Goal: Task Accomplishment & Management: Use online tool/utility

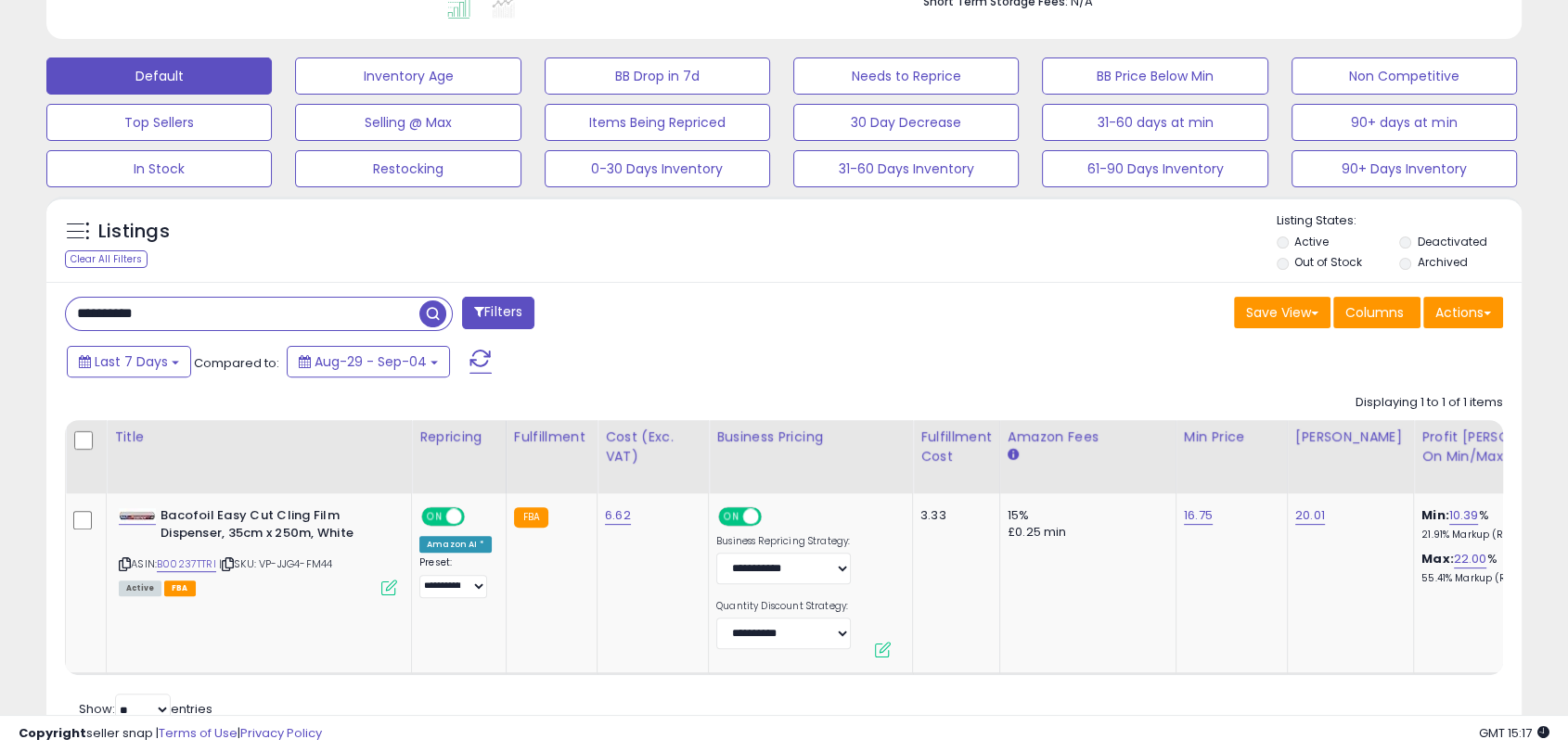
scroll to position [513, 0]
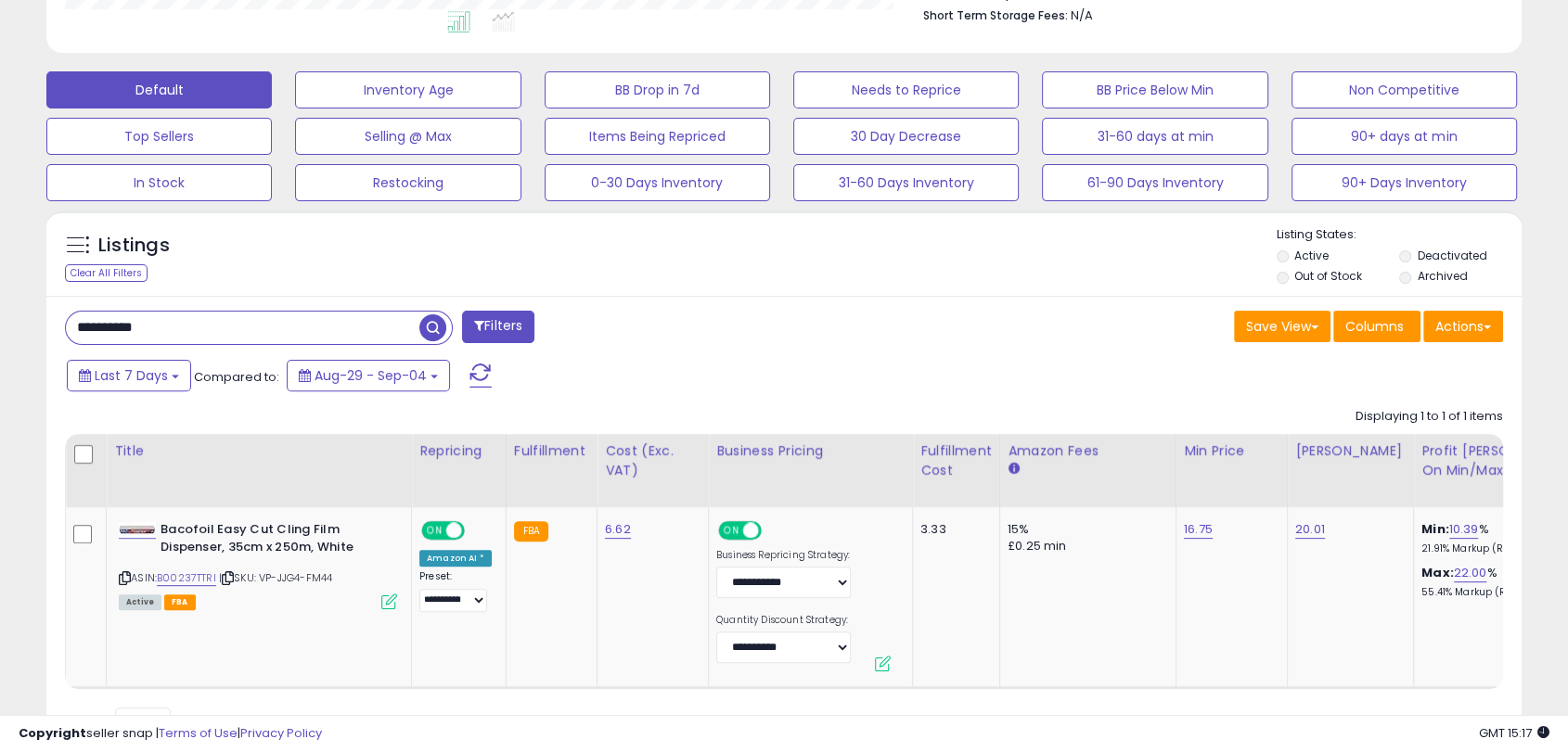
click at [432, 332] on span "button" at bounding box center [432, 327] width 27 height 27
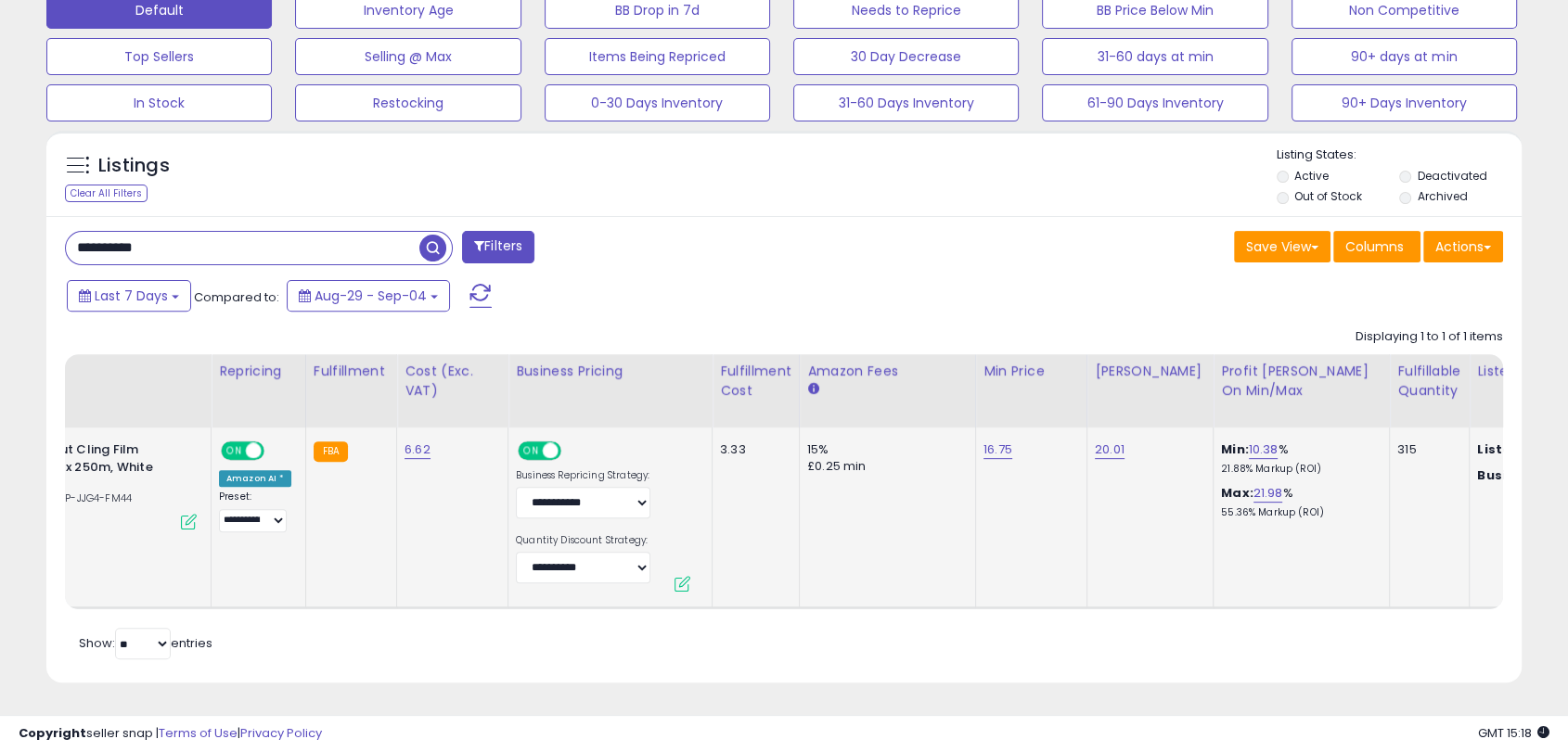
scroll to position [0, 0]
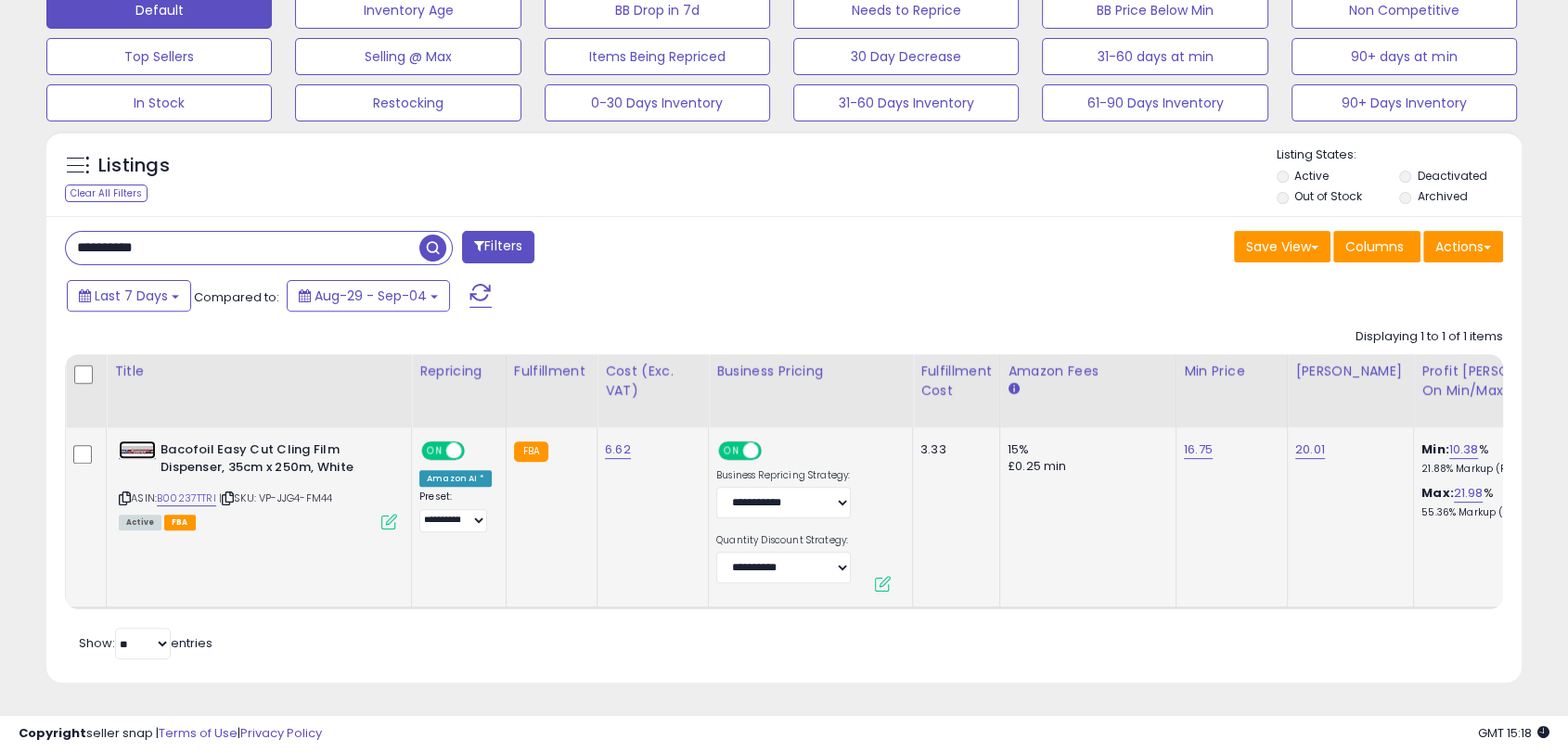
click at [142, 443] on img at bounding box center [137, 451] width 37 height 16
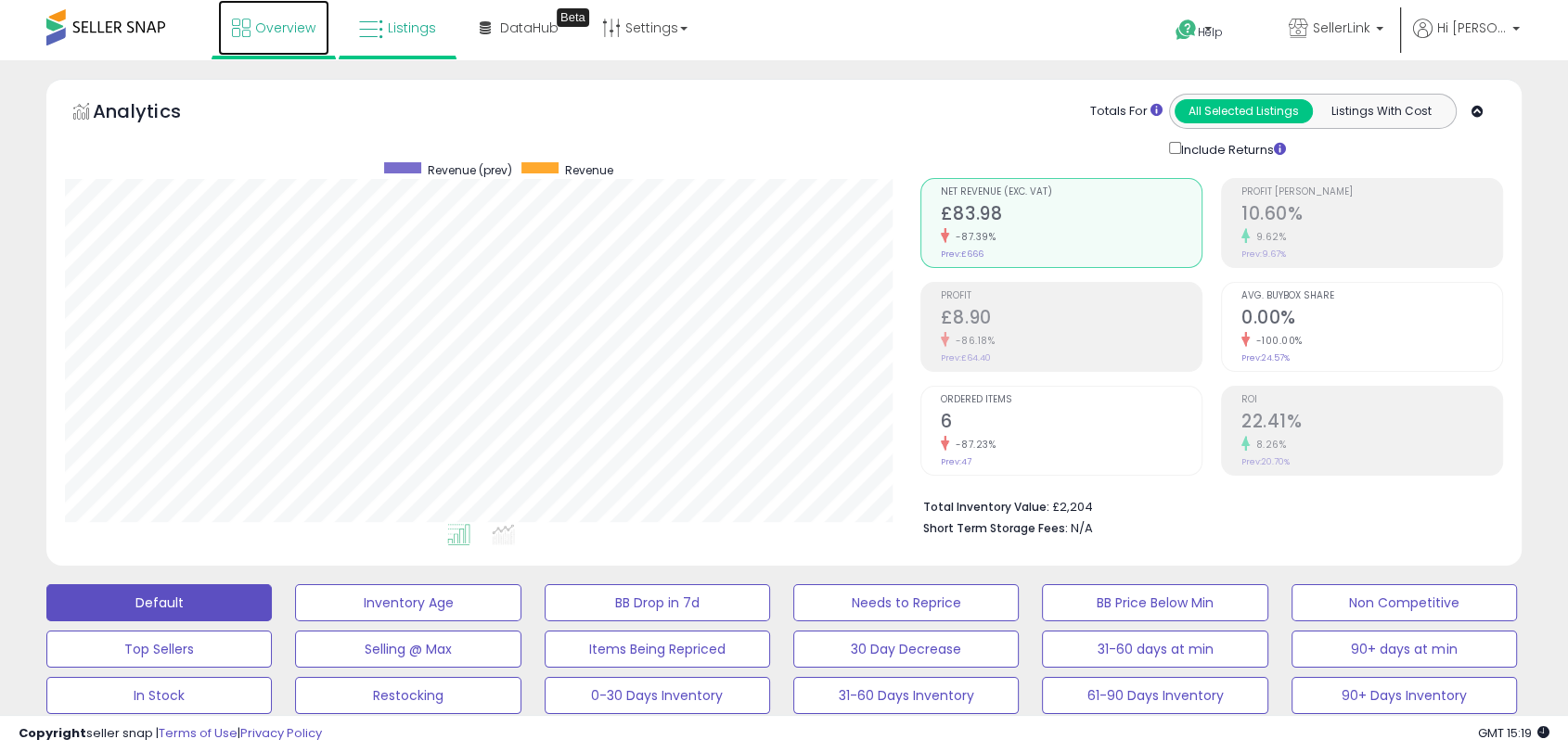
click at [243, 29] on icon at bounding box center [241, 27] width 19 height 19
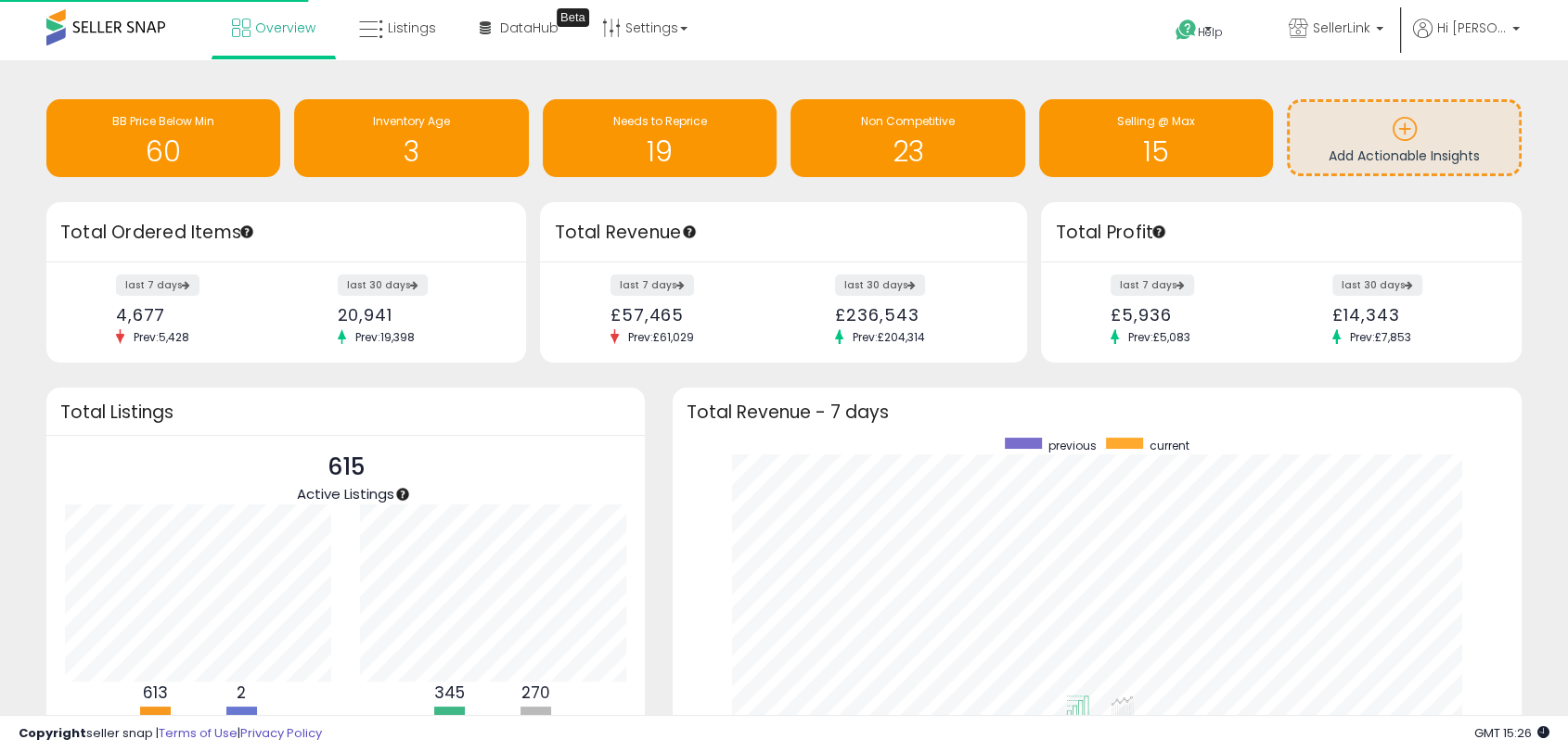
scroll to position [350, 811]
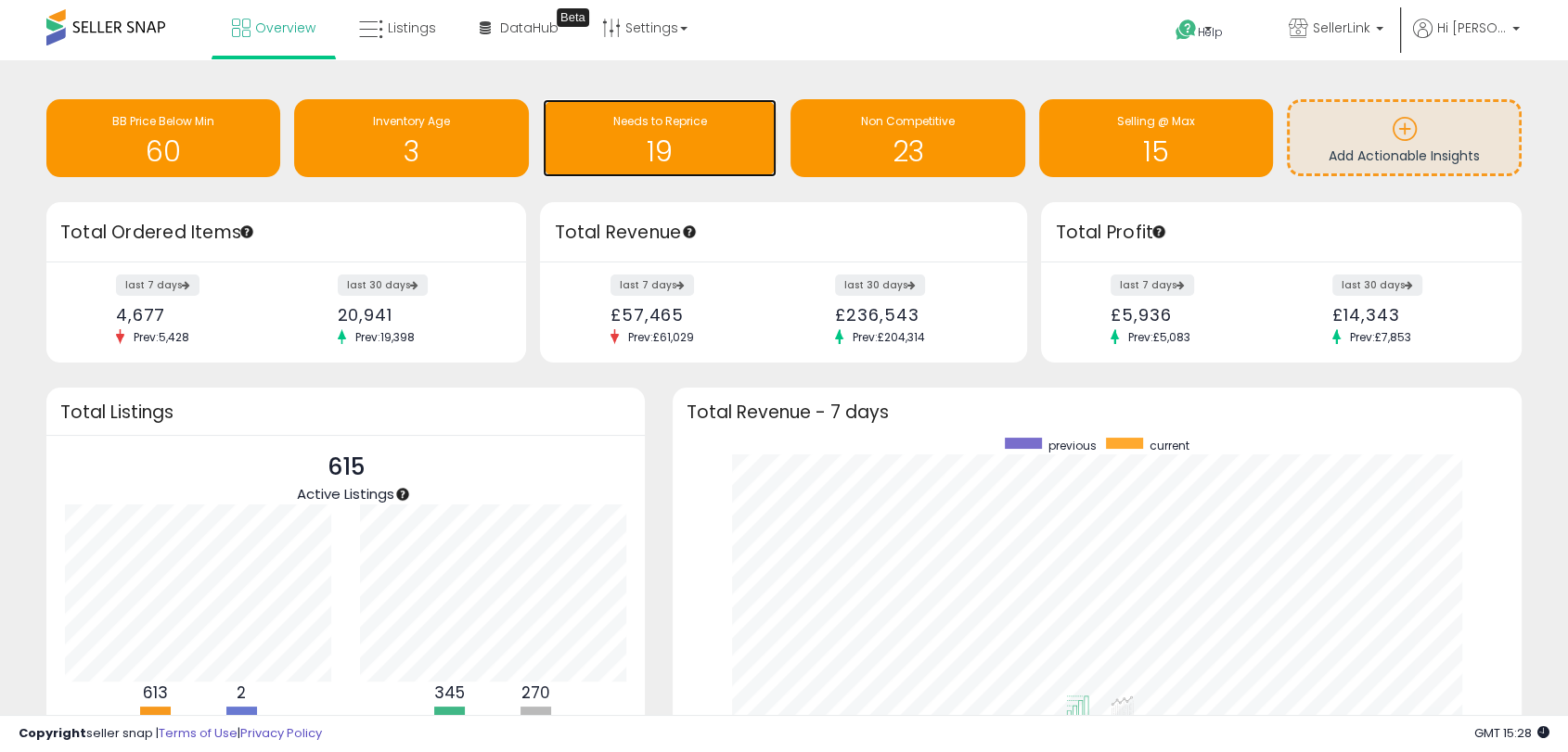
click at [716, 146] on h1 "19" at bounding box center [659, 151] width 215 height 30
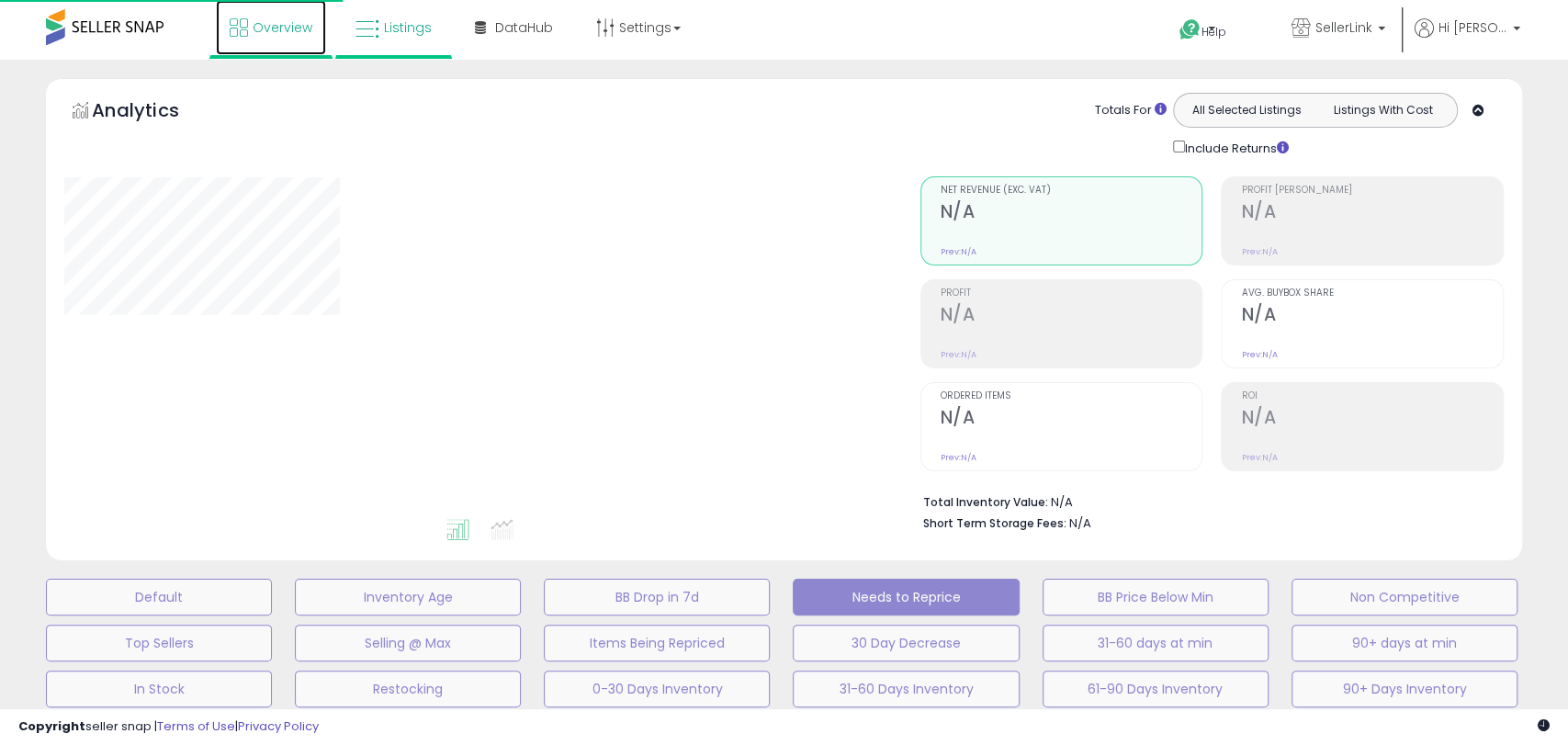
click at [251, 24] on link "Overview" at bounding box center [270, 27] width 110 height 55
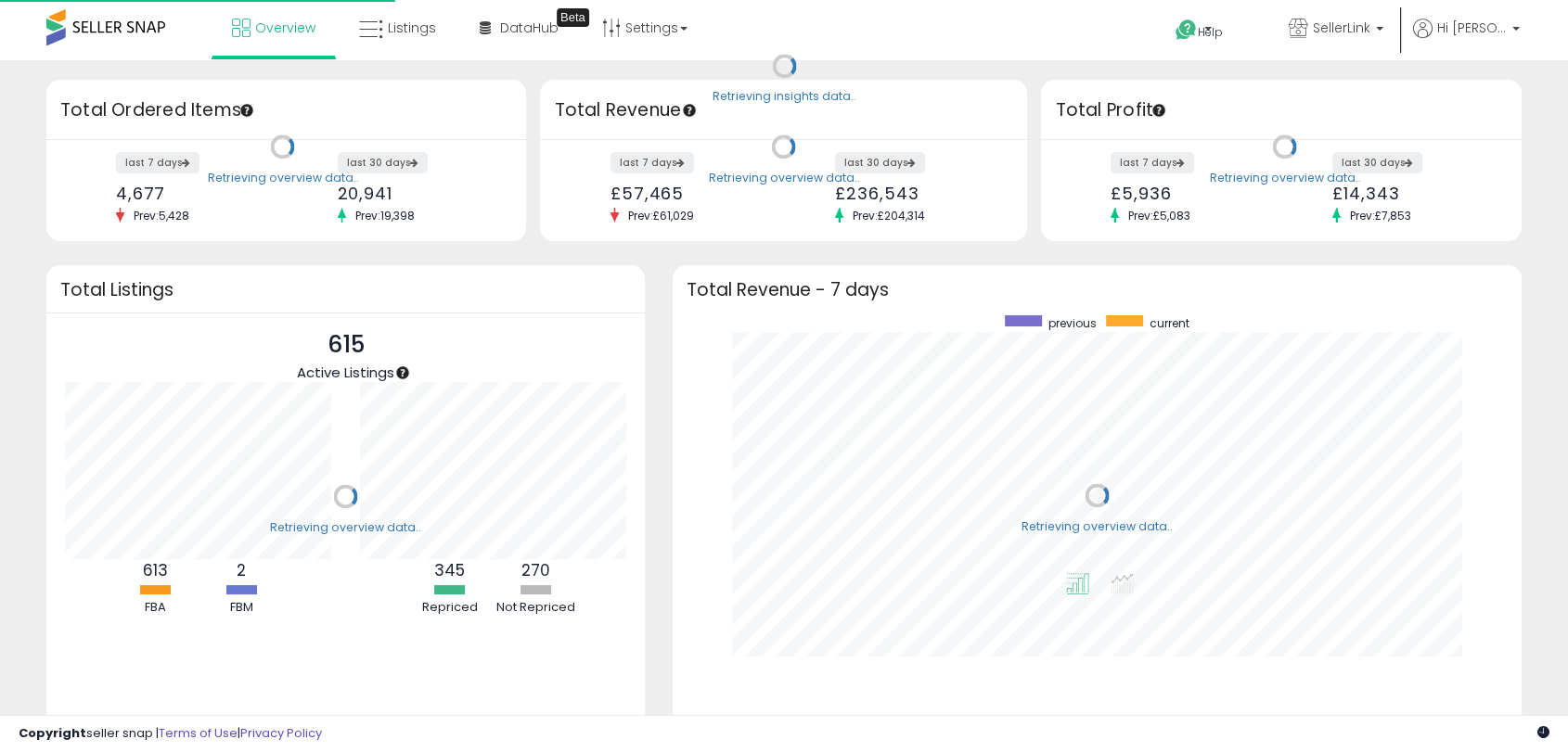
scroll to position [350, 811]
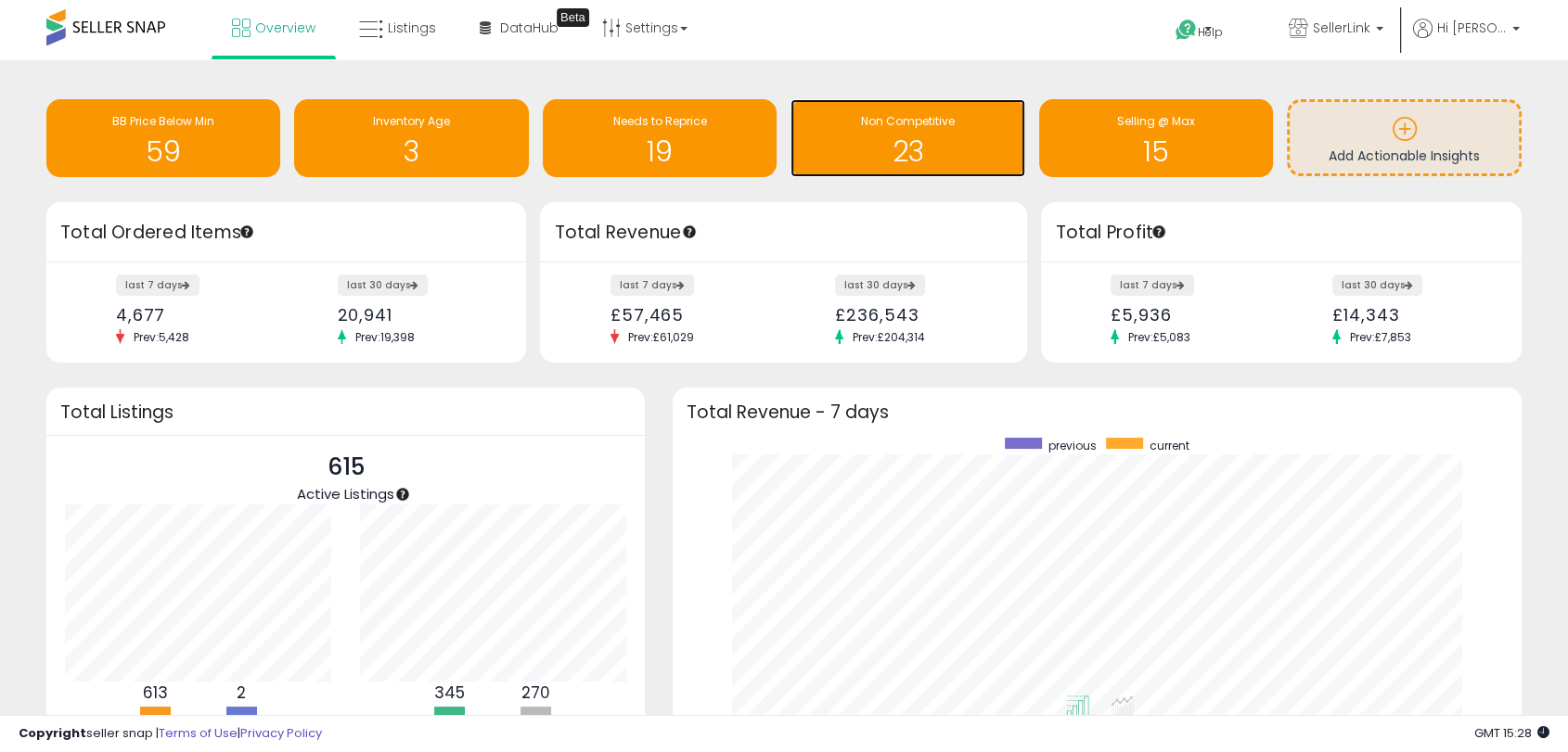
click at [911, 121] on span "Non Competitive" at bounding box center [907, 121] width 93 height 16
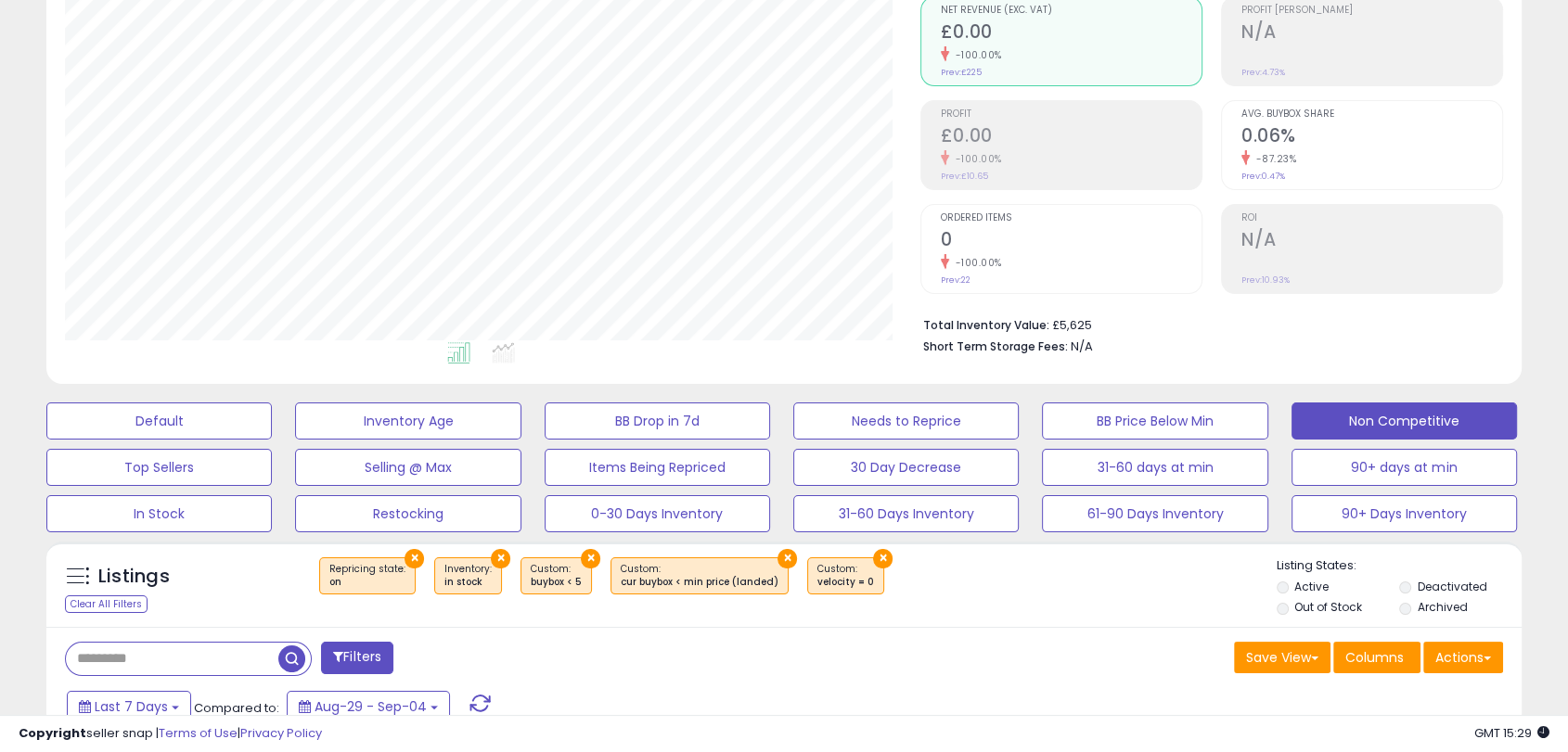
scroll to position [592, 0]
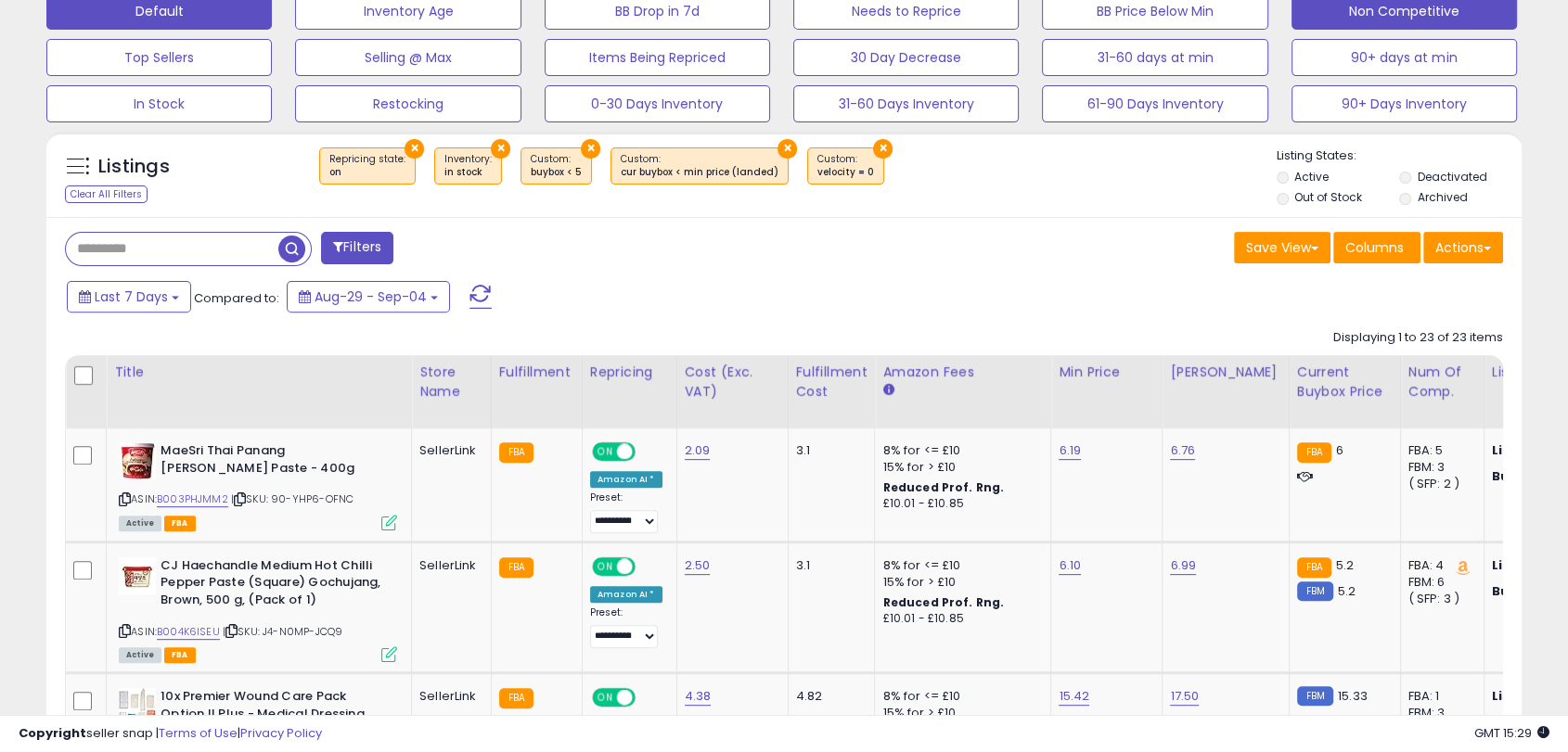
click at [182, 13] on button "Default" at bounding box center [159, 11] width 226 height 37
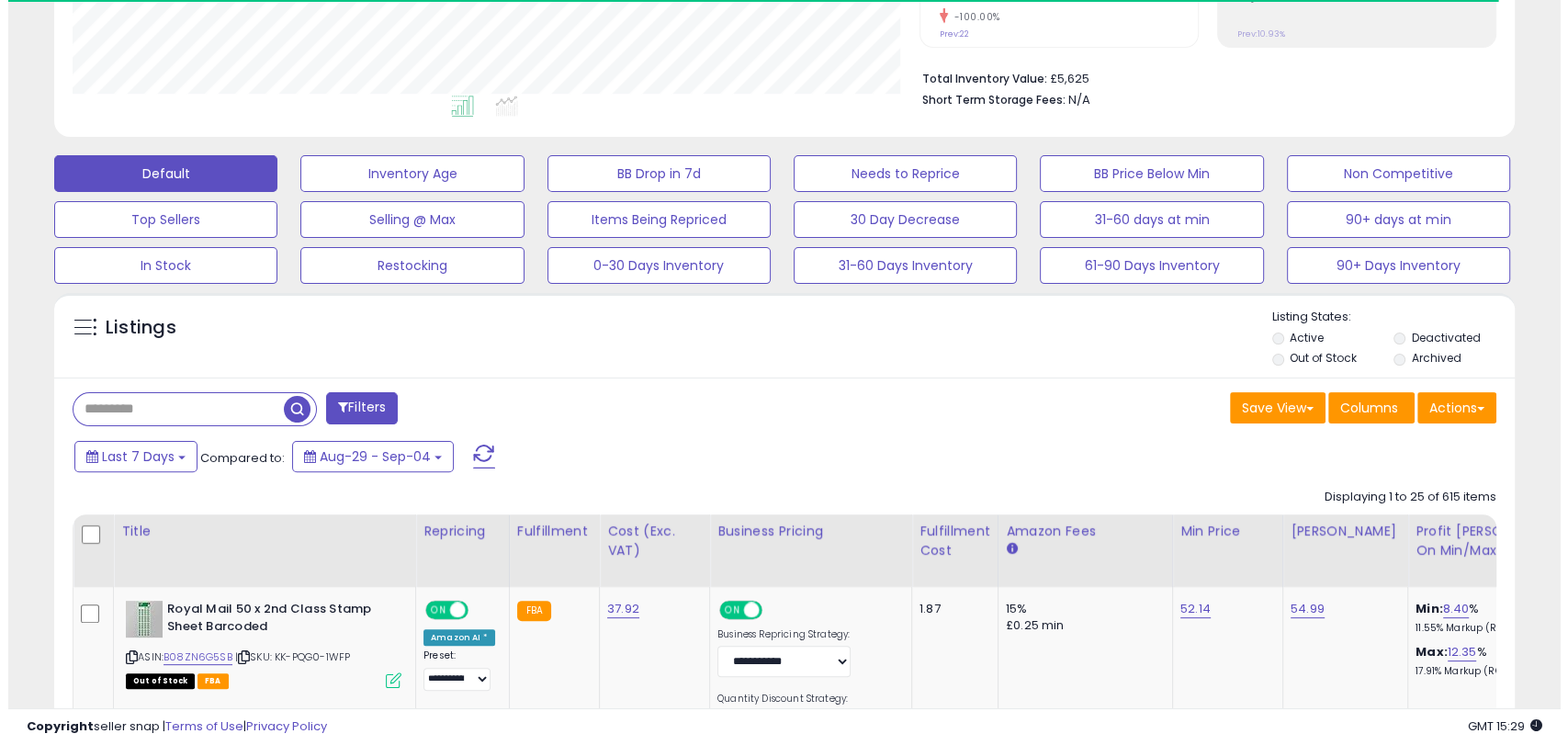
scroll to position [918780, 917853]
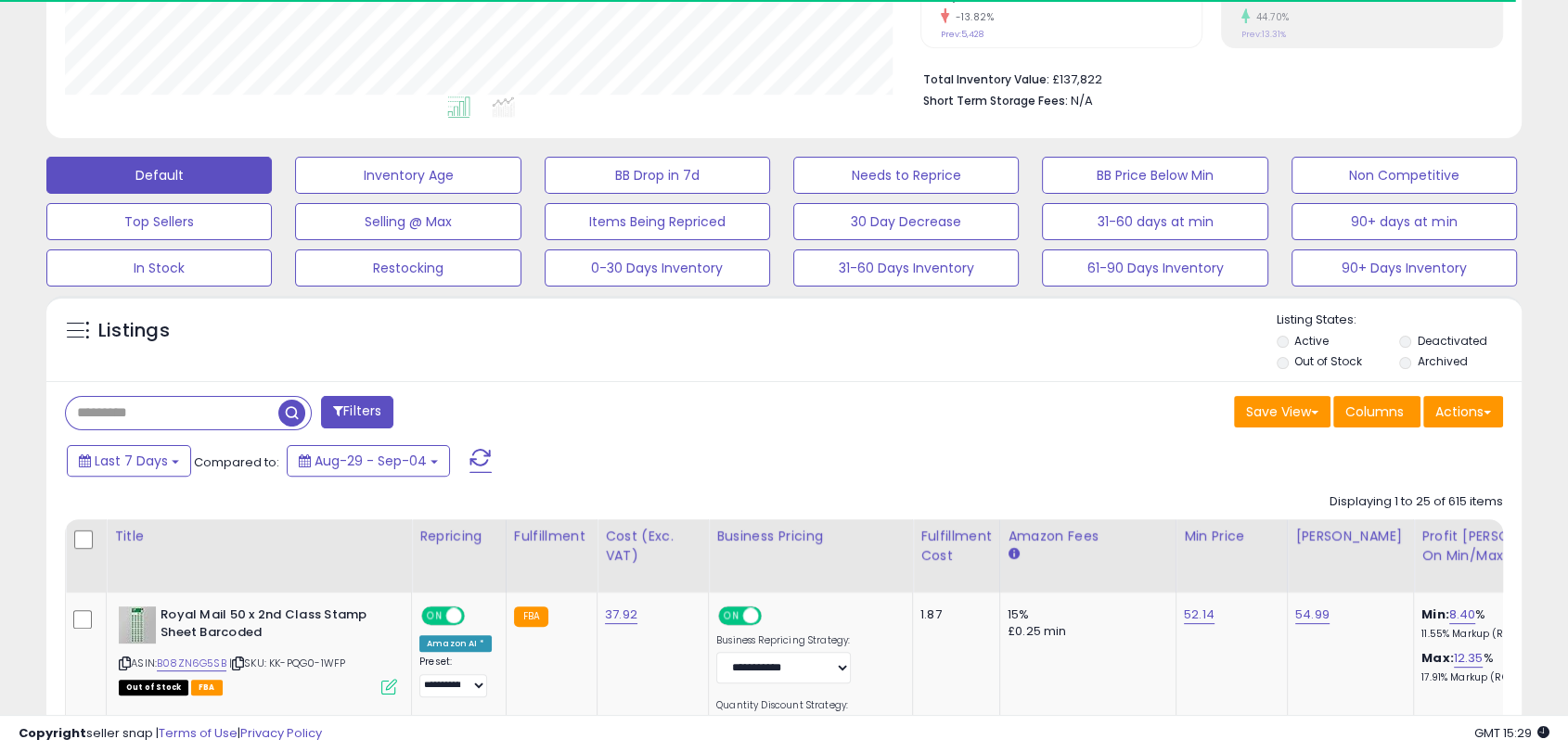
click at [181, 408] on input "text" at bounding box center [172, 412] width 212 height 32
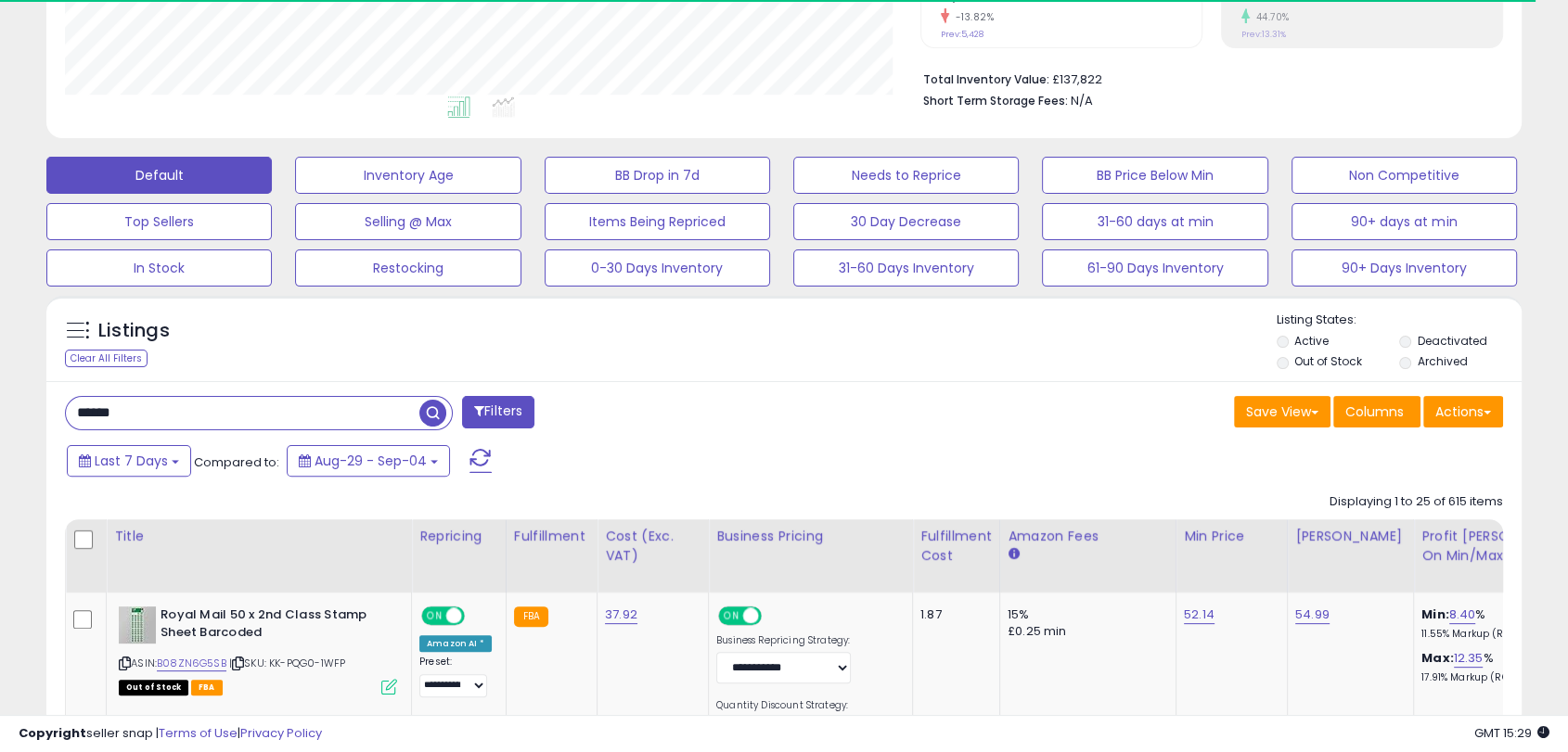
type input "******"
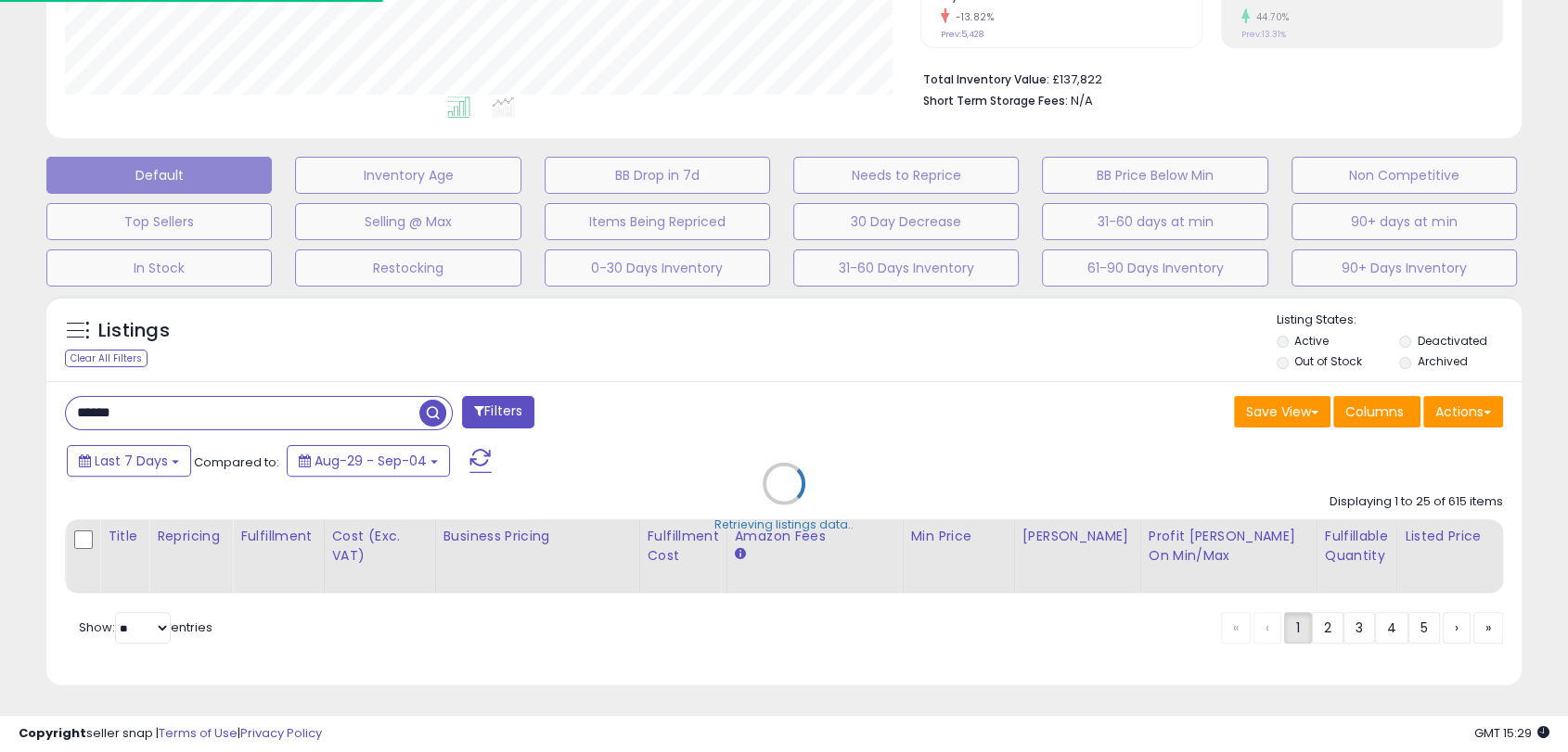
scroll to position [380, 864]
click at [885, 343] on div "Retrieving listings data.." at bounding box center [784, 498] width 1503 height 422
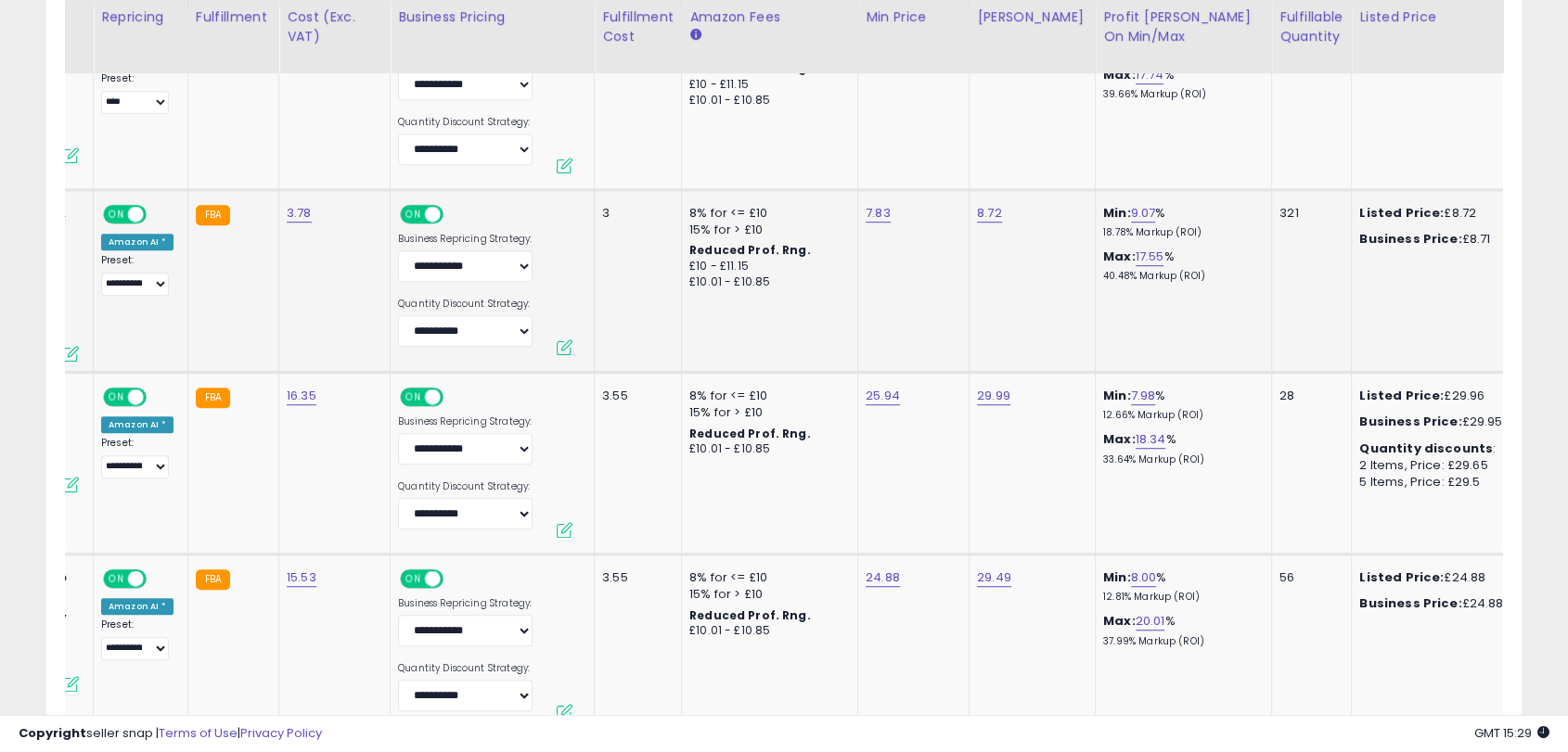
scroll to position [0, 0]
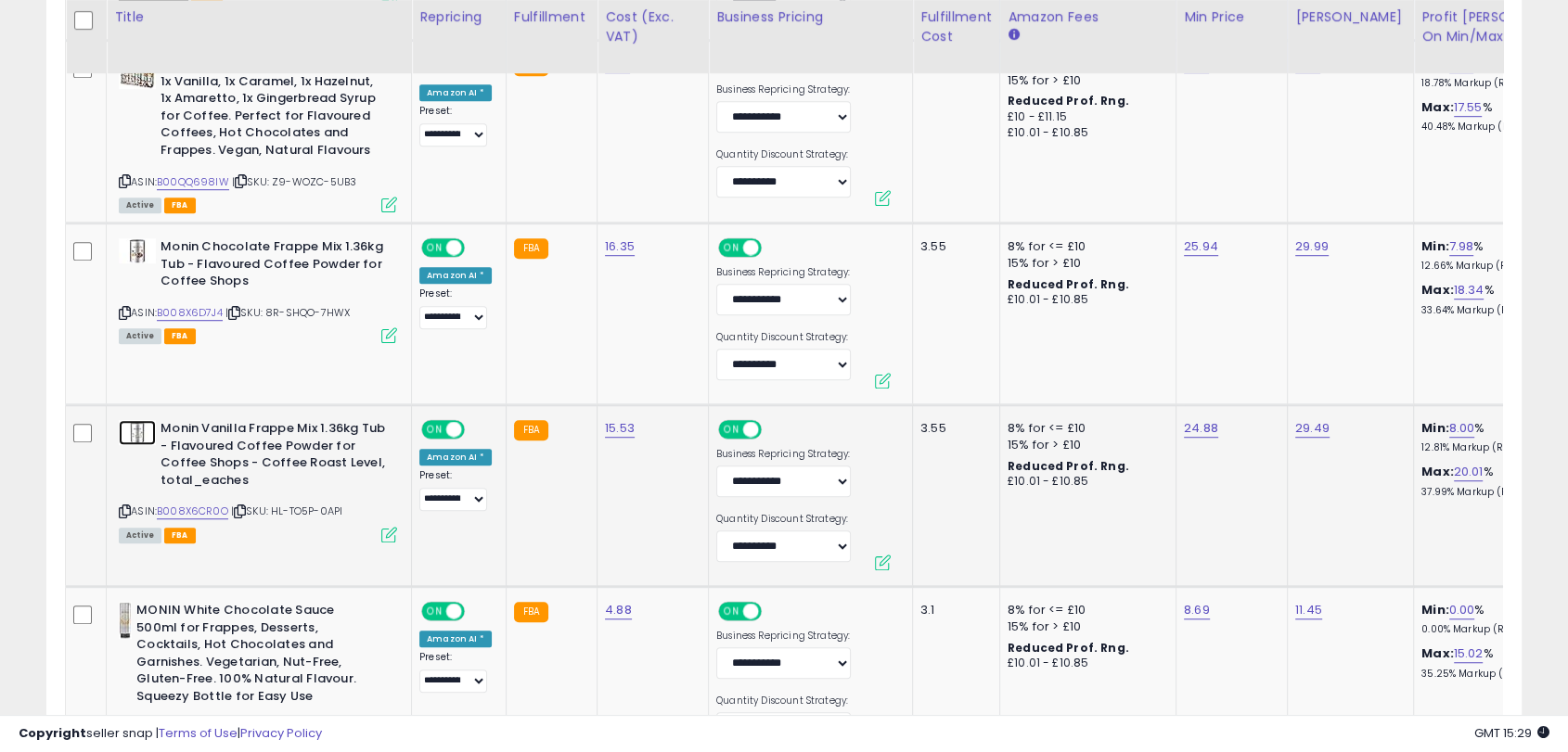
click at [143, 435] on img at bounding box center [137, 433] width 37 height 26
